Goal: Task Accomplishment & Management: Manage account settings

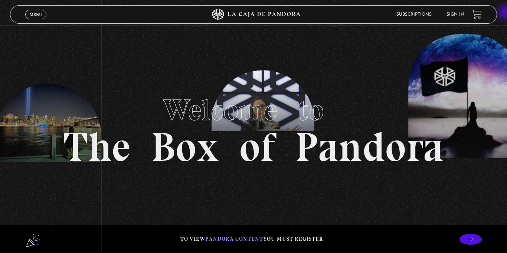
scroll to position [68, 0]
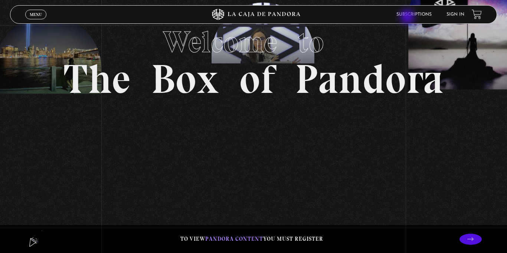
click at [408, 17] on li "Subscriptions" at bounding box center [413, 14] width 35 height 11
click at [410, 14] on font "Subscriptions" at bounding box center [413, 14] width 35 height 4
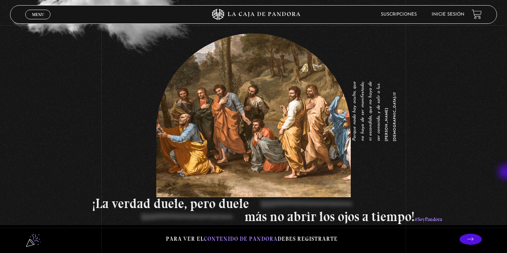
scroll to position [986, 0]
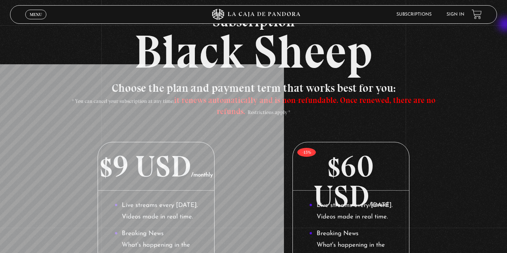
scroll to position [33, 0]
